Goal: Use online tool/utility

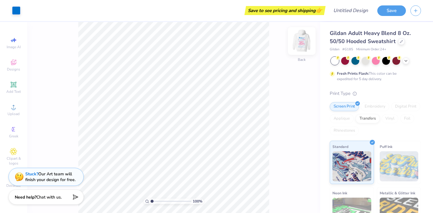
click at [301, 44] on img at bounding box center [302, 41] width 24 height 24
click at [366, 62] on div at bounding box center [366, 60] width 8 height 8
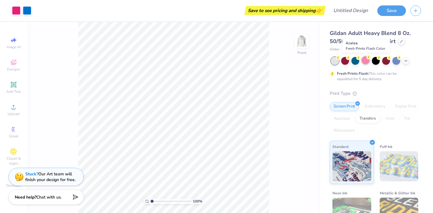
click at [368, 61] on div at bounding box center [366, 60] width 8 height 8
click at [395, 62] on div at bounding box center [396, 60] width 8 height 8
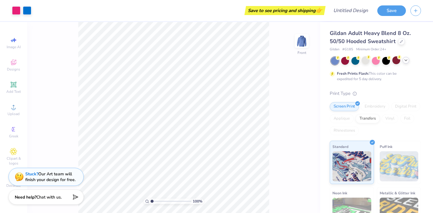
click at [407, 61] on icon at bounding box center [405, 60] width 5 height 5
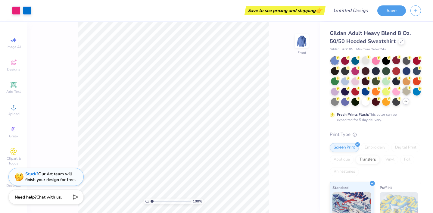
click at [405, 91] on div at bounding box center [407, 91] width 8 height 8
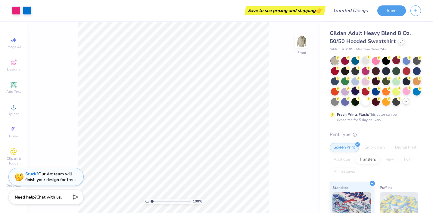
click at [355, 93] on div at bounding box center [355, 91] width 8 height 8
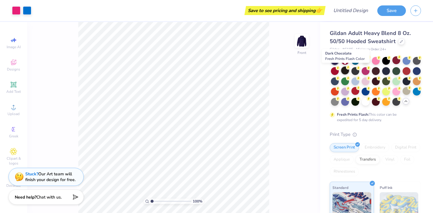
click at [346, 70] on div at bounding box center [345, 71] width 8 height 8
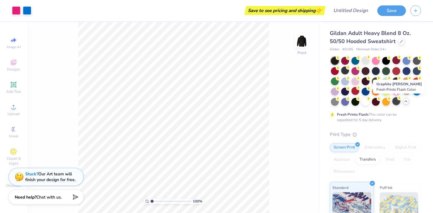
click at [398, 103] on div at bounding box center [396, 101] width 8 height 8
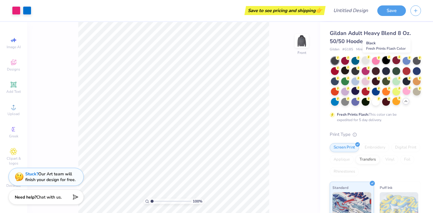
click at [388, 58] on circle at bounding box center [389, 57] width 4 height 4
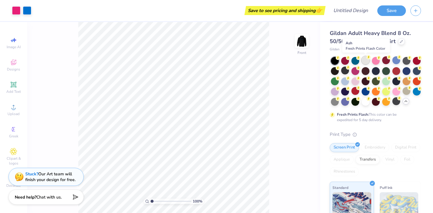
click at [366, 60] on div at bounding box center [366, 60] width 8 height 8
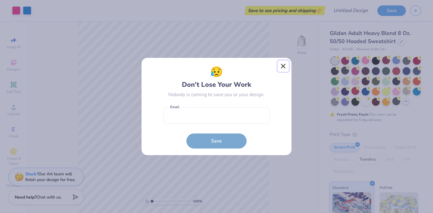
click at [282, 65] on button "Close" at bounding box center [283, 66] width 11 height 11
